Goal: Task Accomplishment & Management: Manage account settings

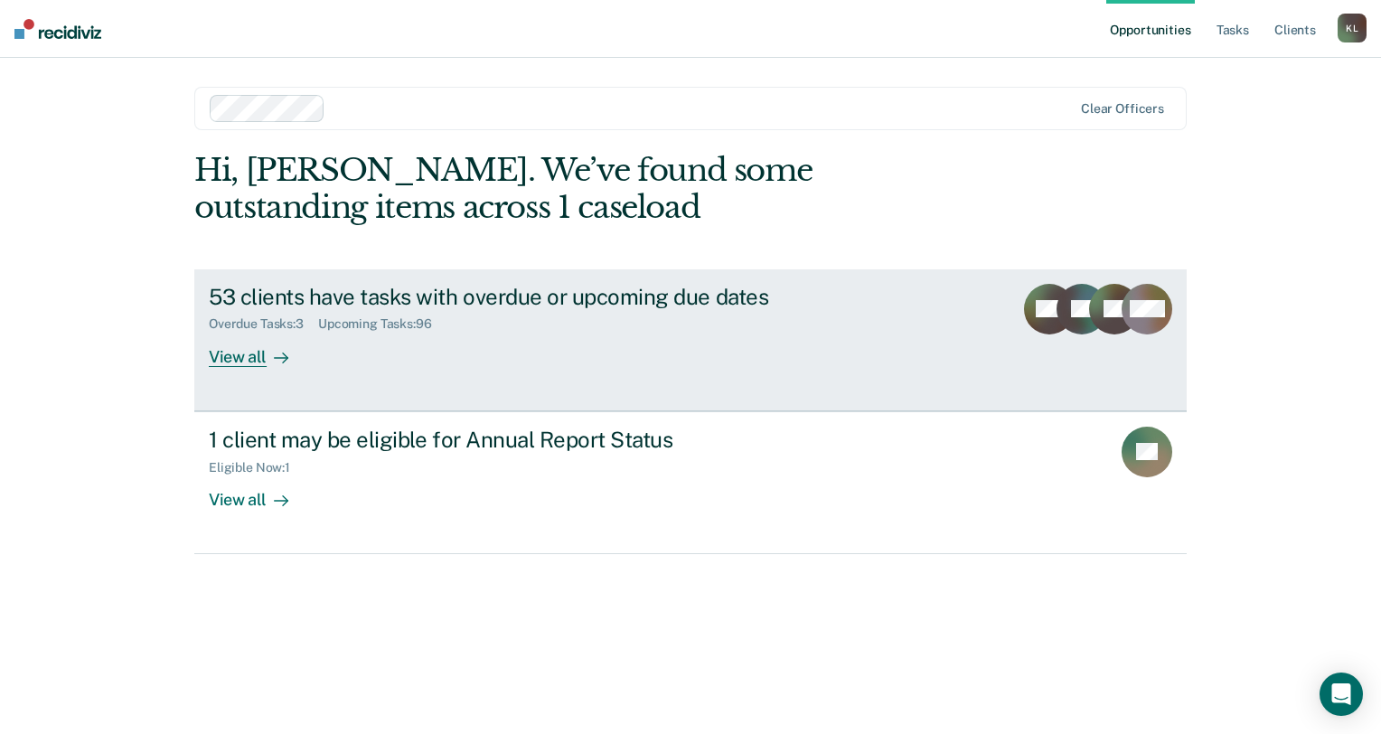
click at [726, 369] on link "53 clients have tasks with overdue or upcoming due dates Overdue Tasks : 3 Upco…" at bounding box center [690, 340] width 992 height 142
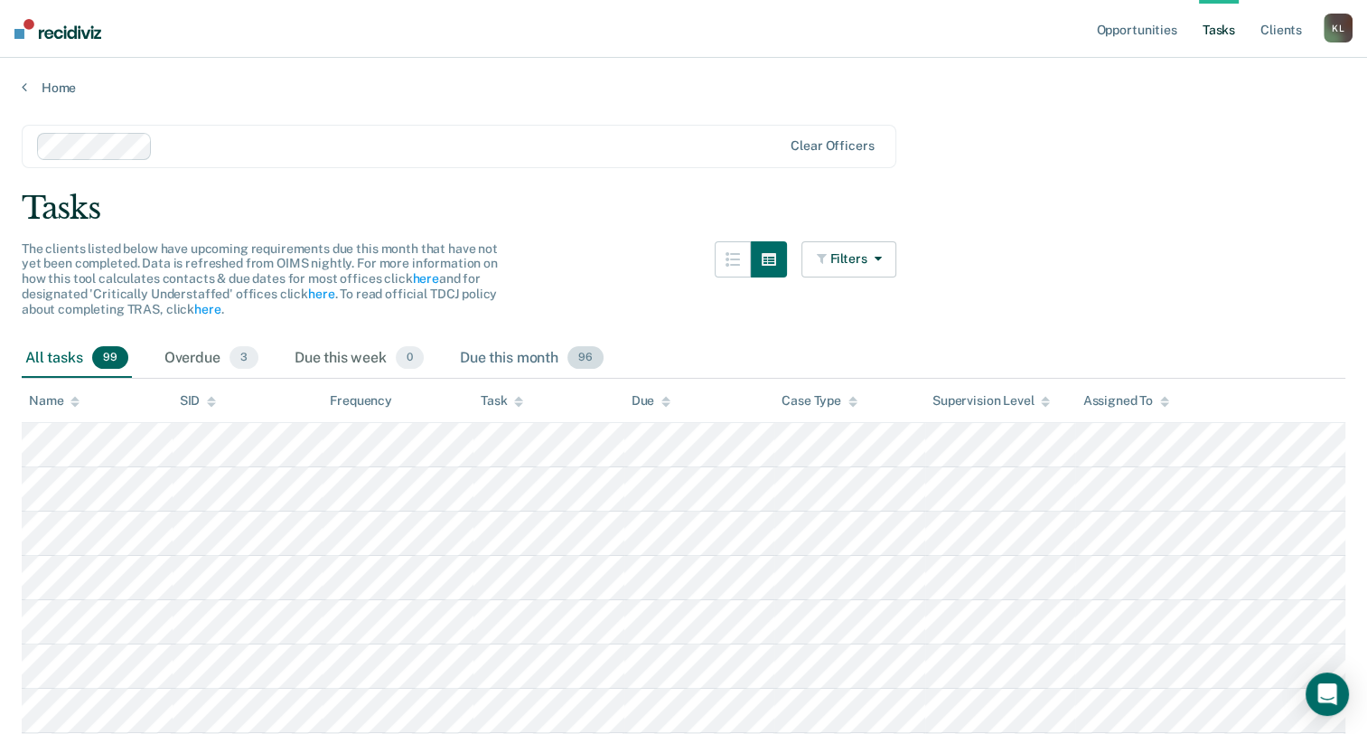
click at [529, 359] on div "Due this month 96" at bounding box center [531, 359] width 151 height 40
click at [188, 358] on div "Overdue 3" at bounding box center [211, 359] width 101 height 40
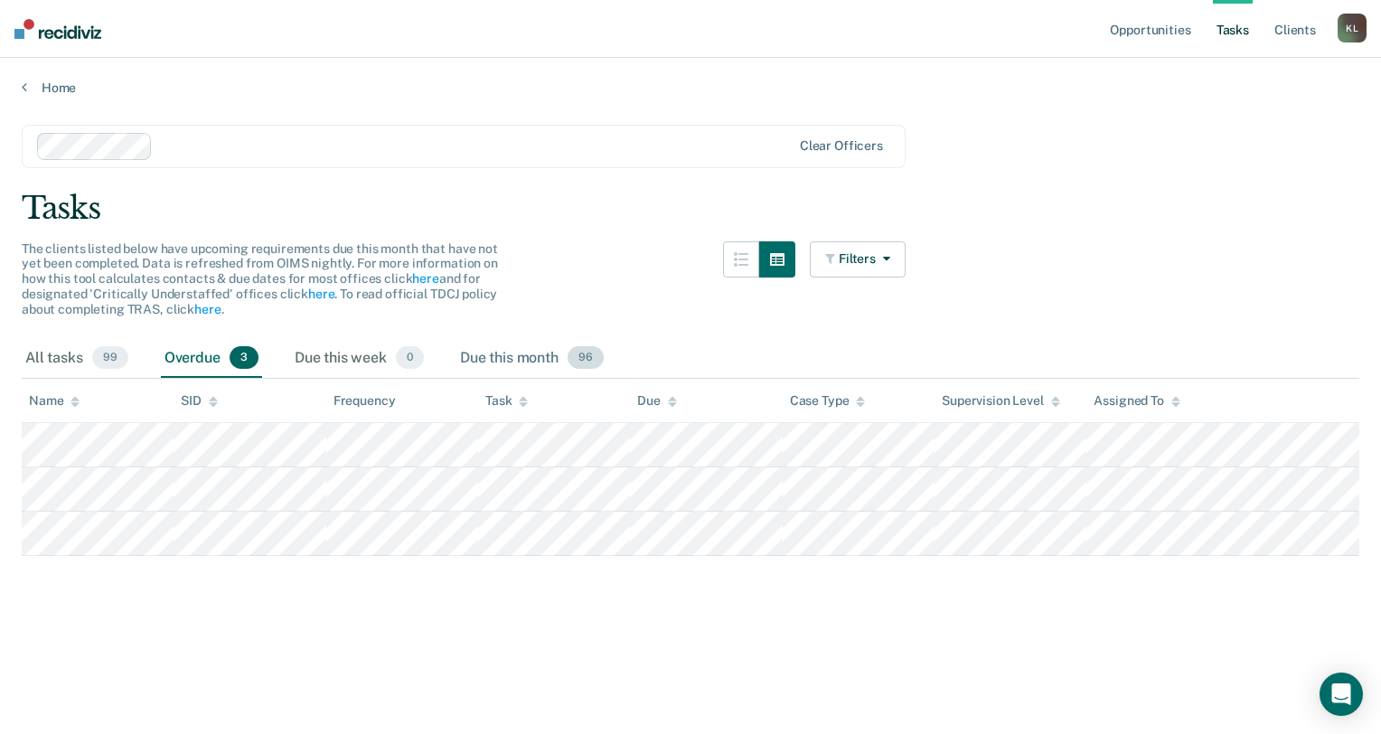
click at [481, 363] on div "Due this month 96" at bounding box center [531, 359] width 151 height 40
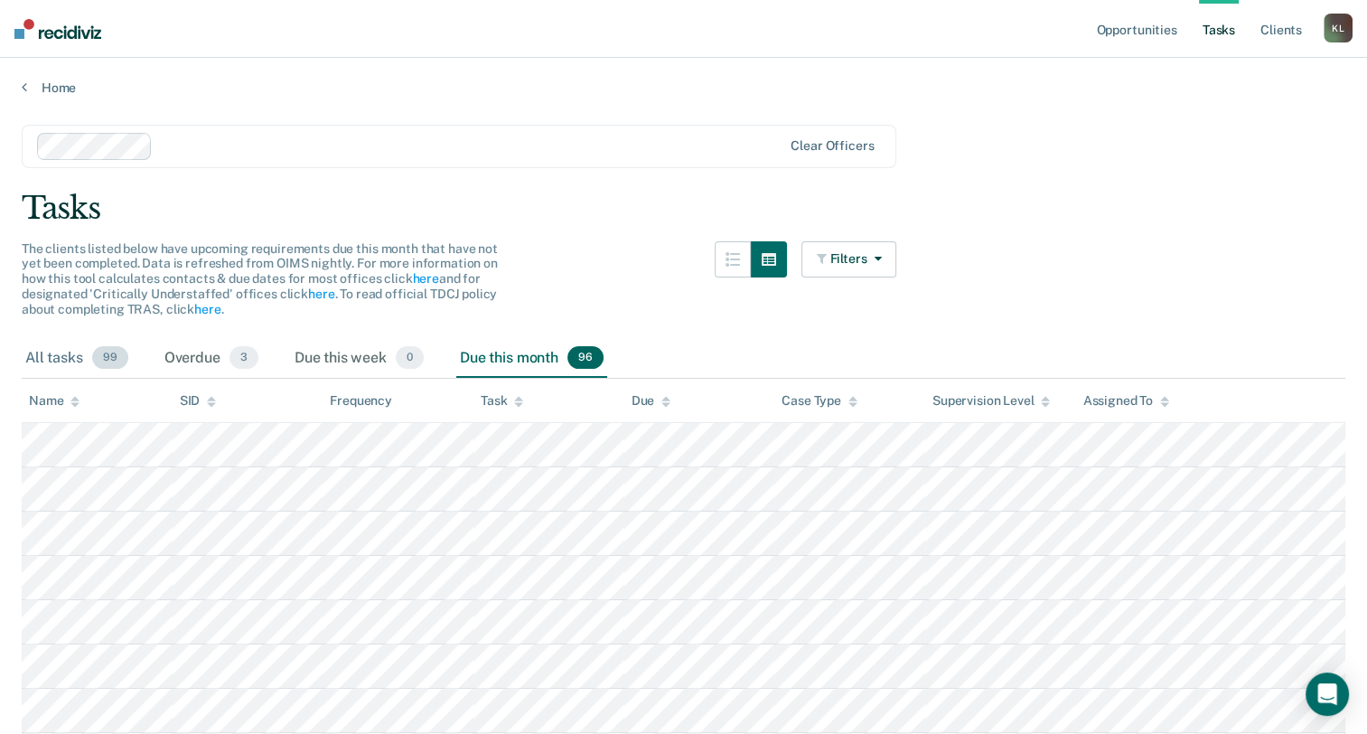
click at [53, 369] on div "All tasks 99" at bounding box center [77, 359] width 110 height 40
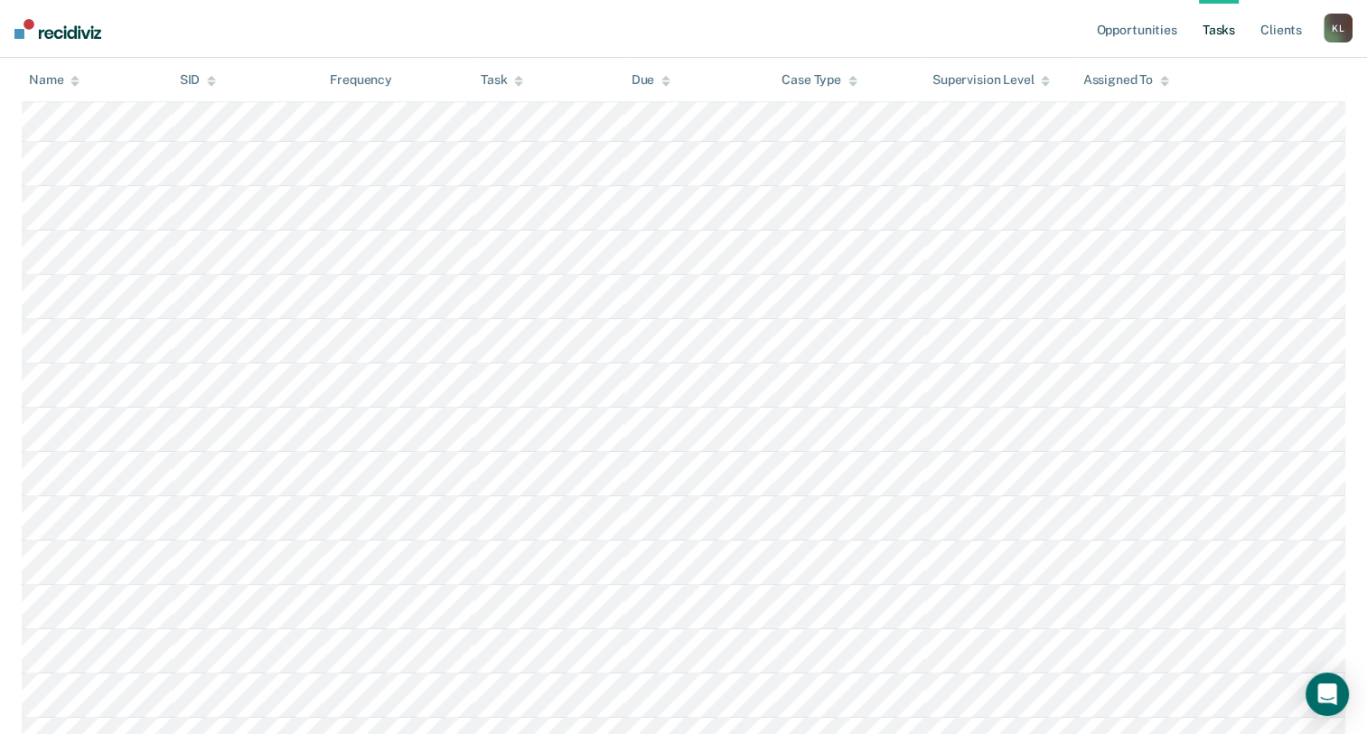
scroll to position [177, 0]
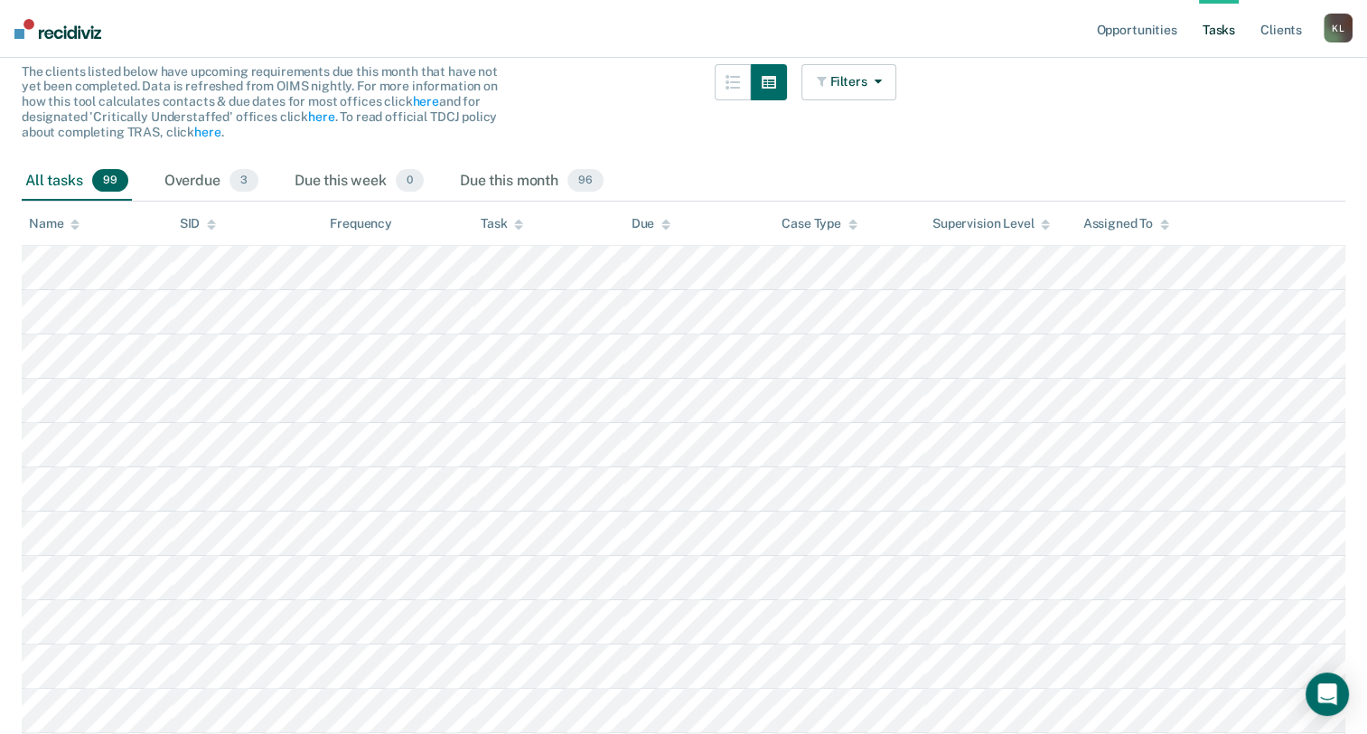
click at [52, 219] on div "Name" at bounding box center [54, 223] width 51 height 15
click at [498, 216] on div "Task" at bounding box center [502, 223] width 42 height 15
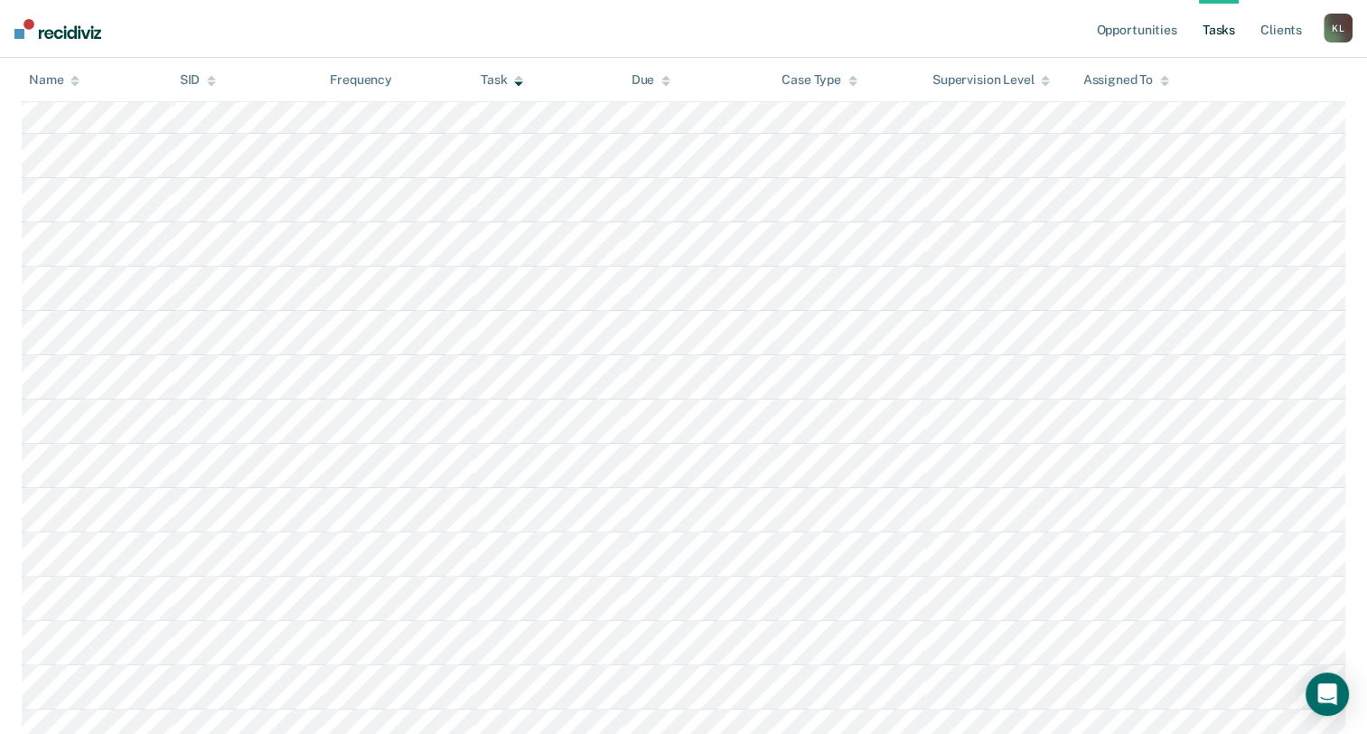
scroll to position [0, 0]
